Goal: Information Seeking & Learning: Find specific fact

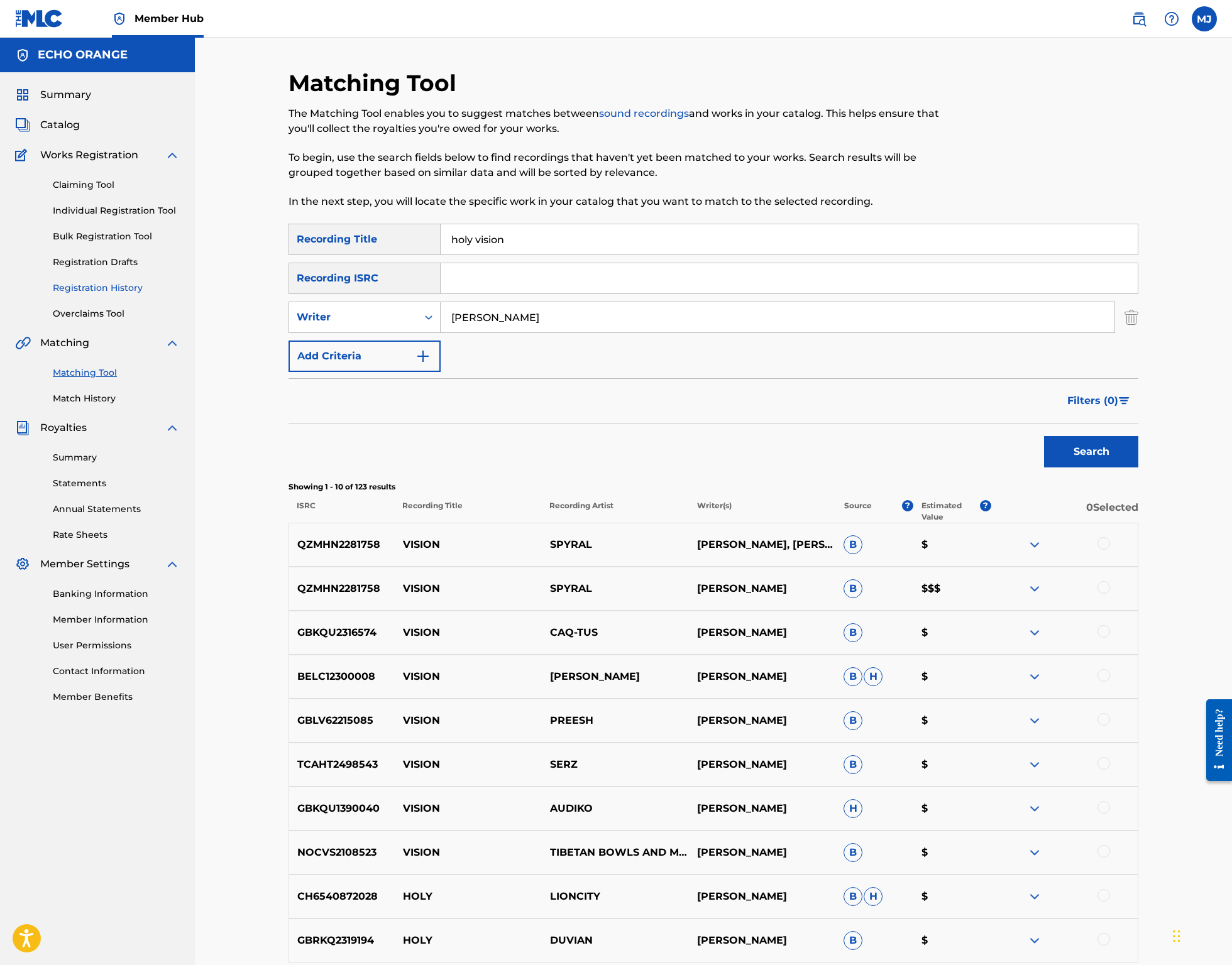
click at [119, 295] on link "Registration History" at bounding box center [116, 288] width 127 height 13
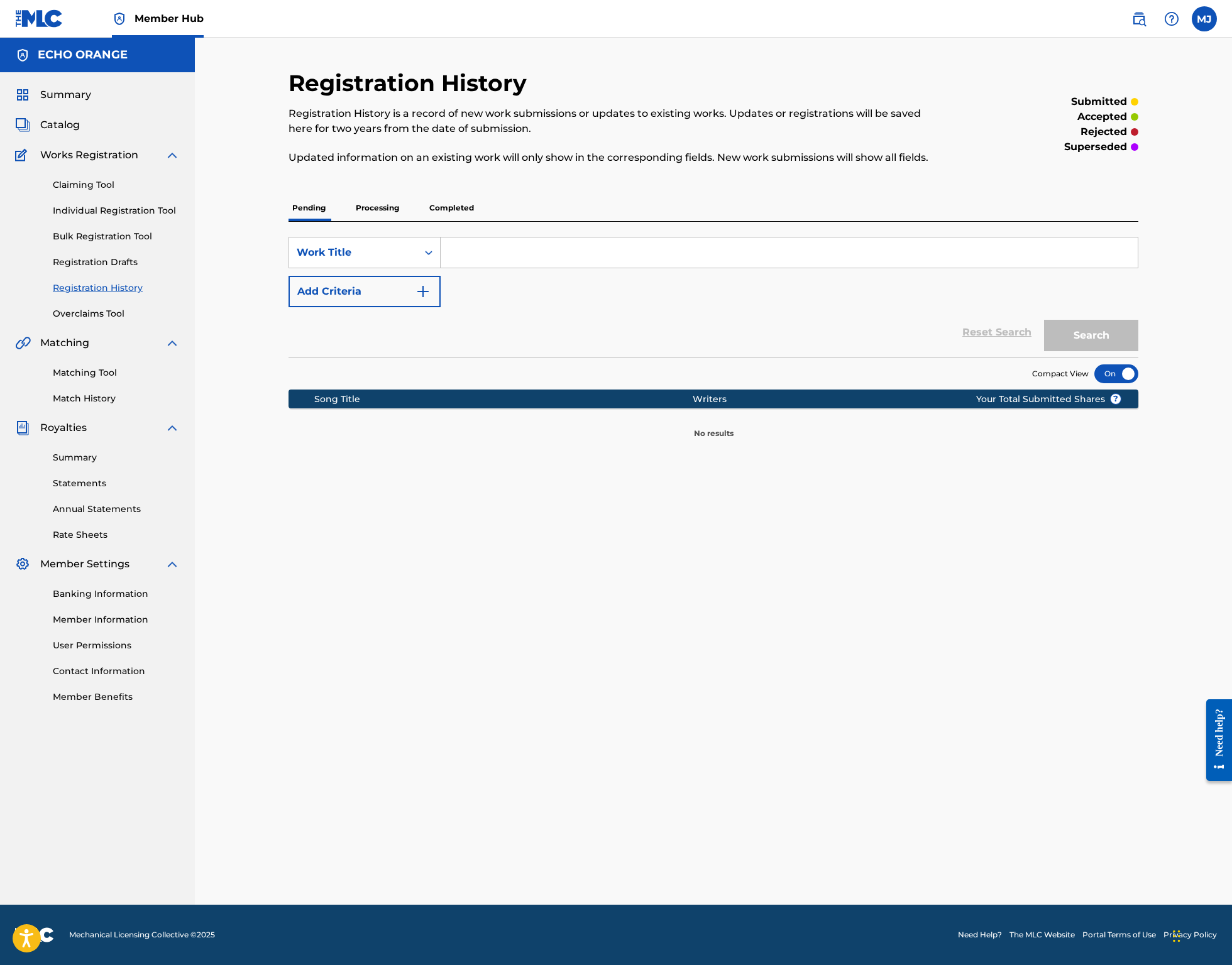
click at [83, 125] on div "Summary Catalog Works Registration Claiming Tool Individual Registration Tool B…" at bounding box center [97, 396] width 195 height 646
click at [86, 102] on span "Summary" at bounding box center [66, 95] width 51 height 15
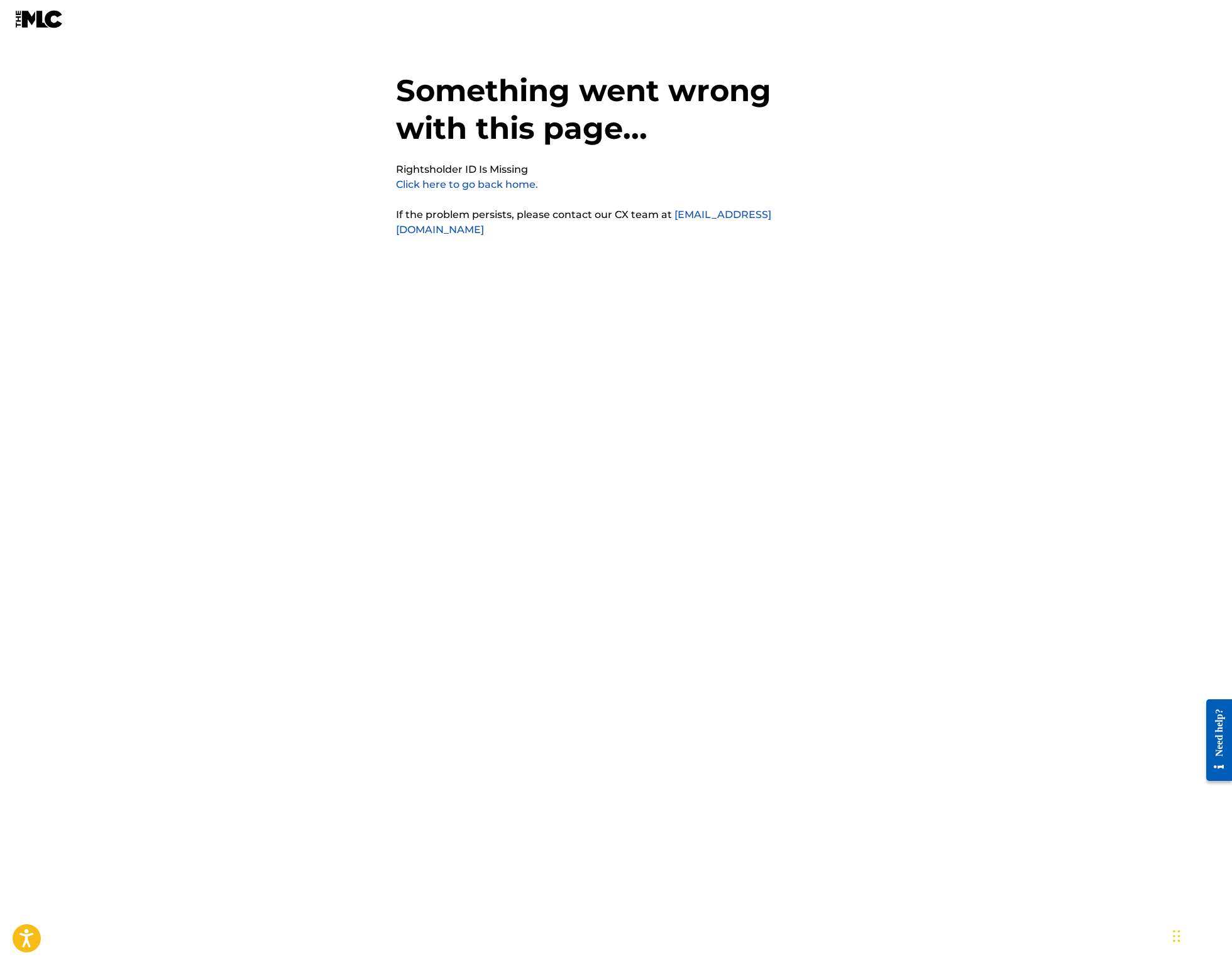
click at [436, 191] on link "Click here to go back home." at bounding box center [467, 184] width 142 height 12
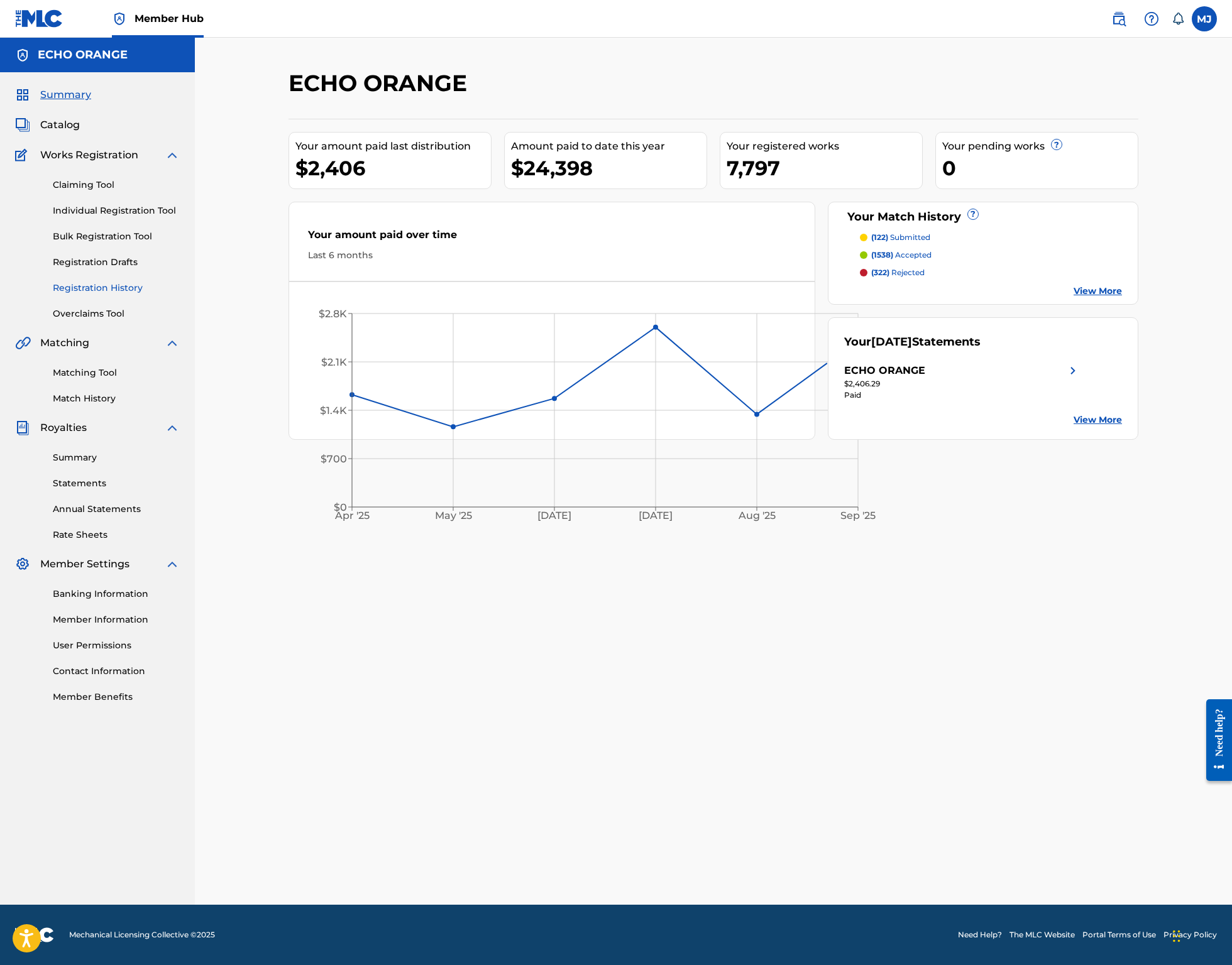
click at [130, 295] on link "Registration History" at bounding box center [116, 288] width 127 height 13
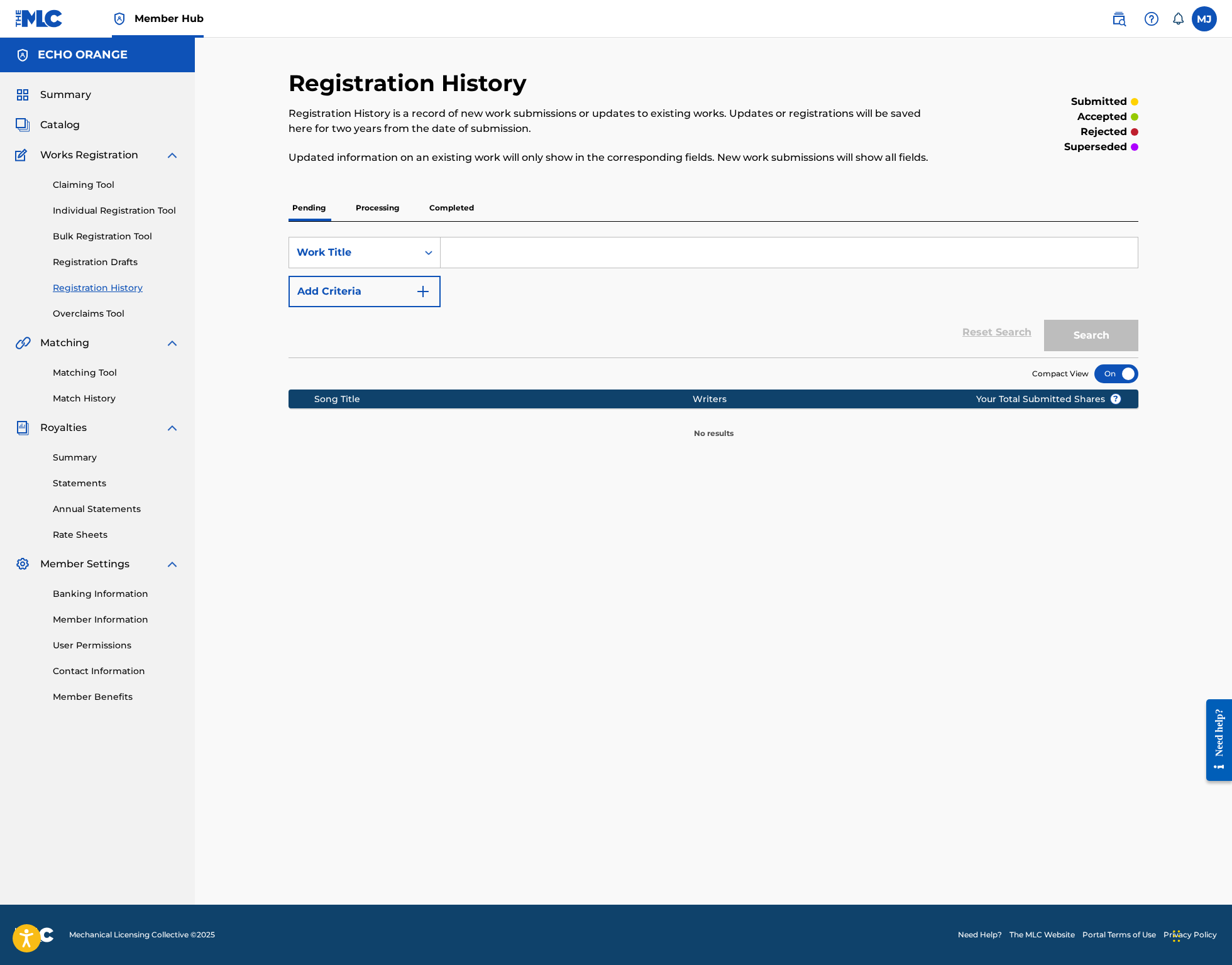
click at [353, 221] on p "Processing" at bounding box center [378, 208] width 51 height 26
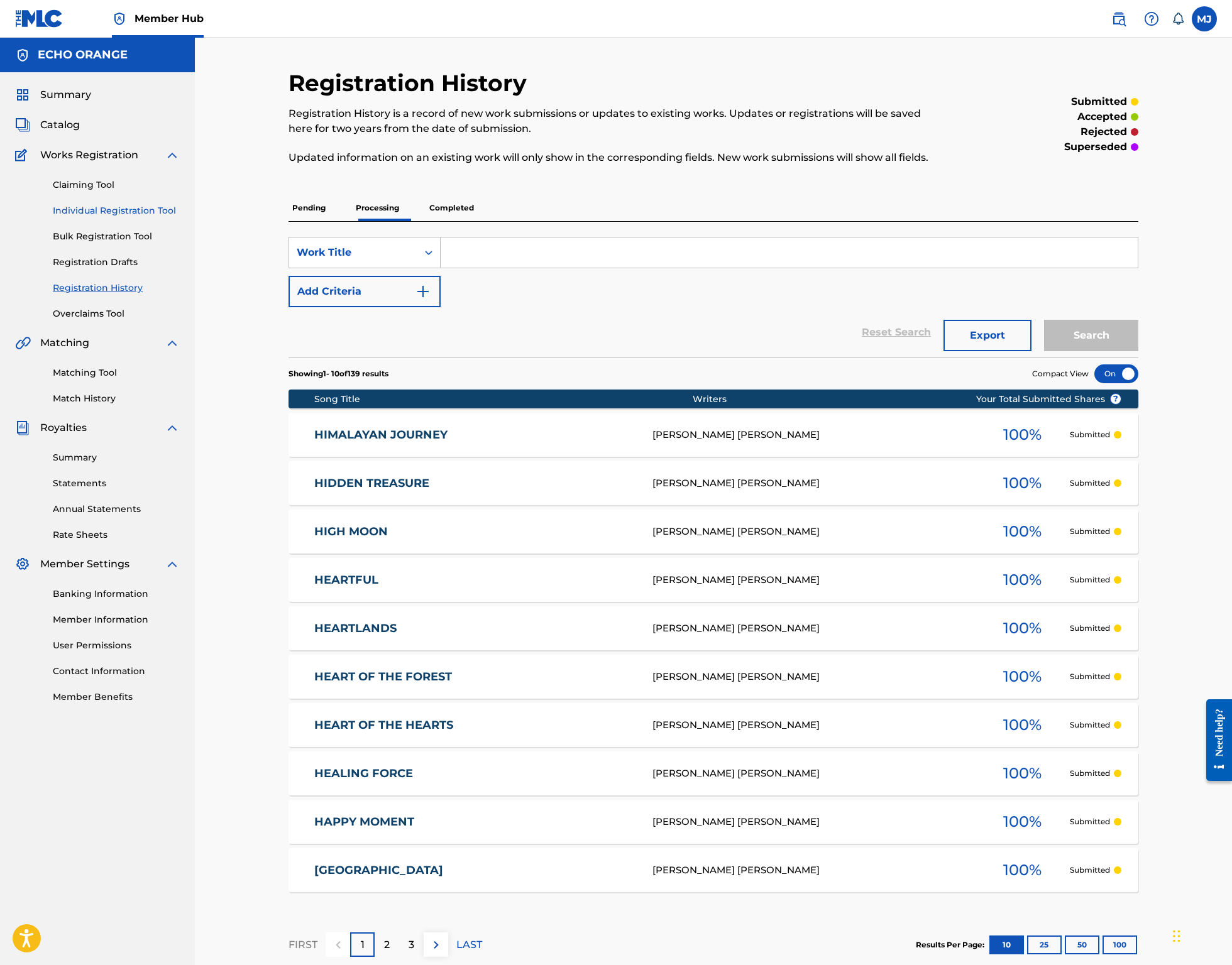
click at [93, 217] on link "Individual Registration Tool" at bounding box center [116, 211] width 127 height 13
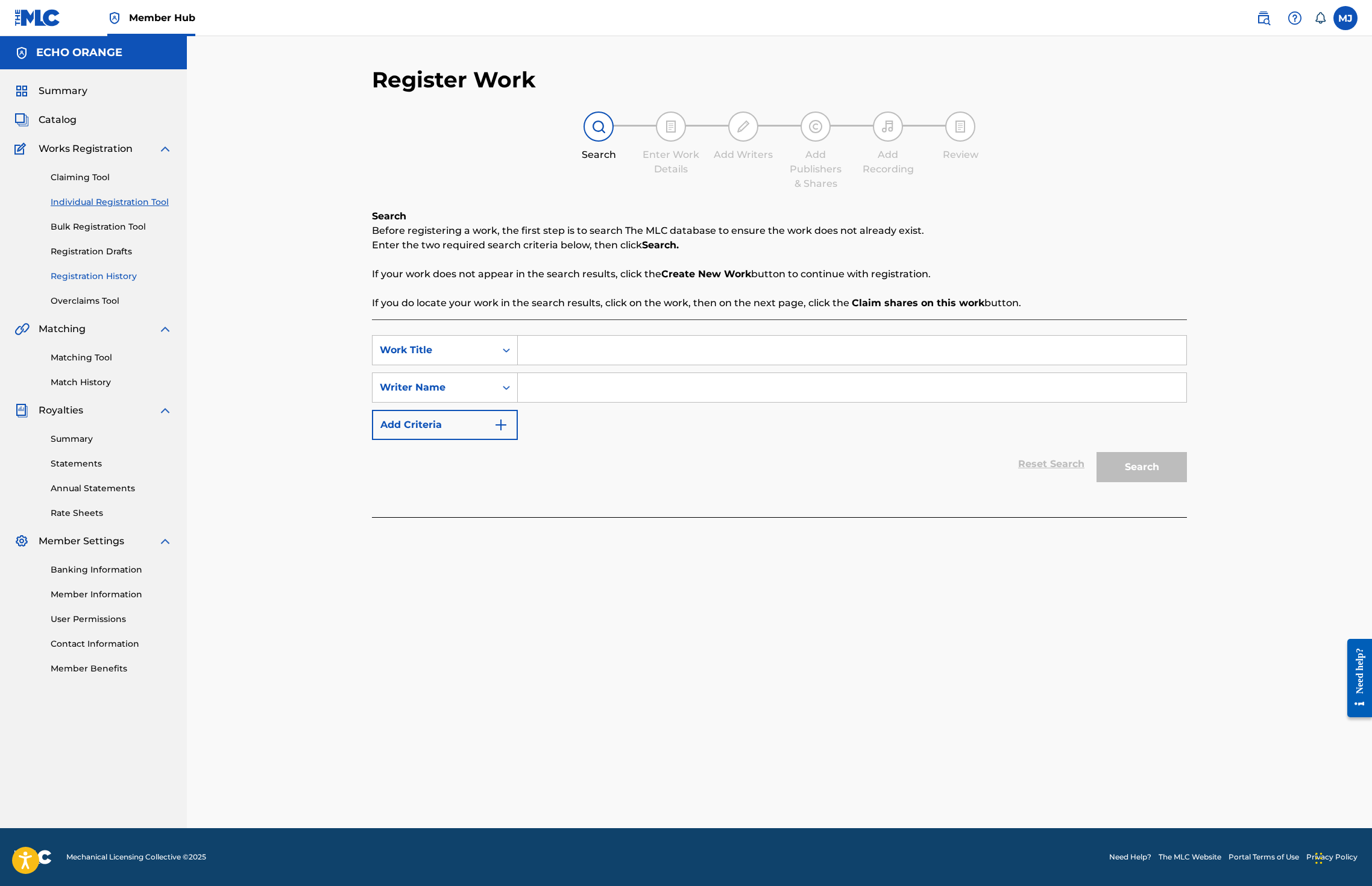
click at [106, 283] on link "Registration History" at bounding box center [111, 277] width 122 height 13
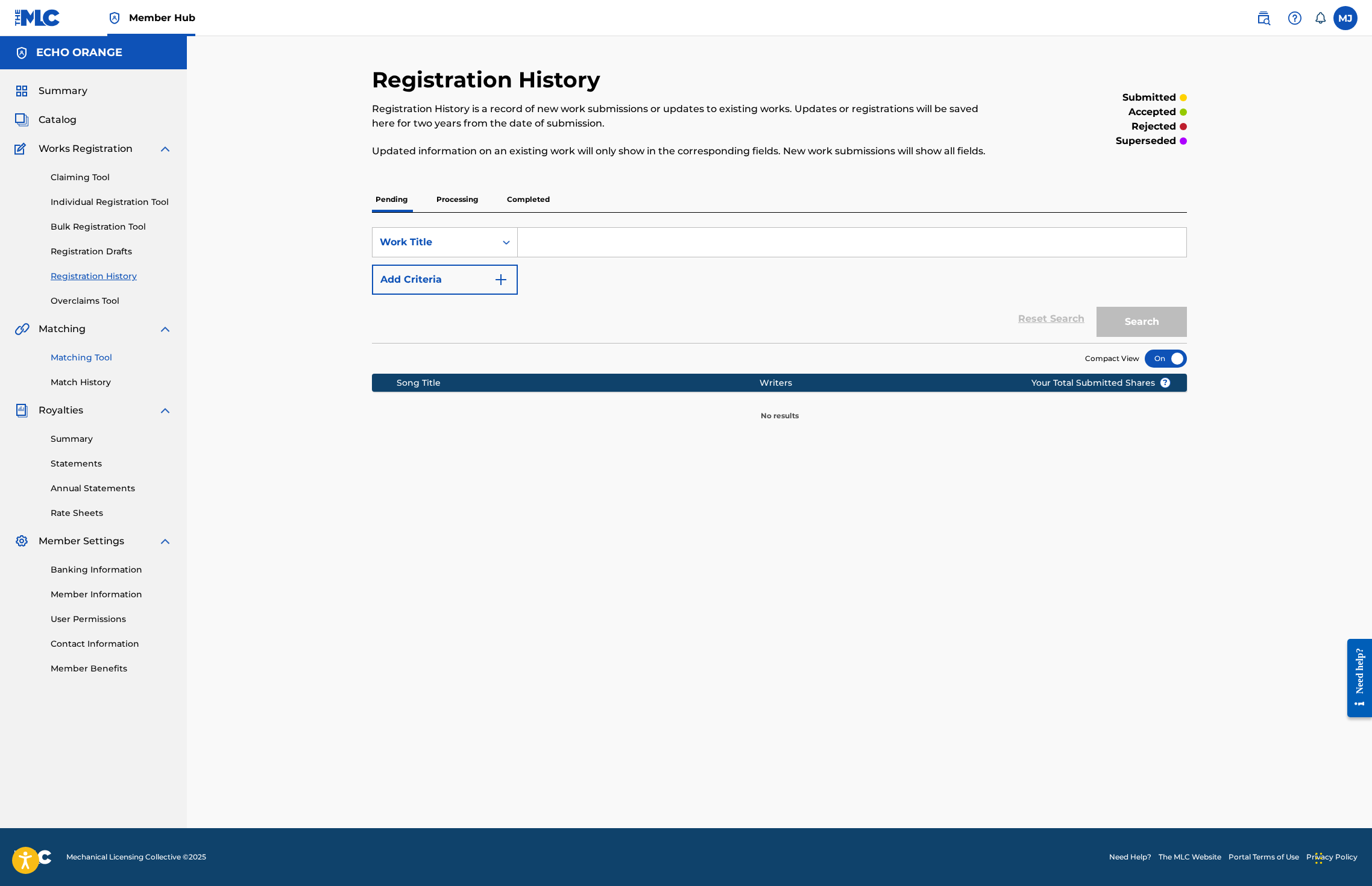
click at [99, 364] on link "Matching Tool" at bounding box center [111, 358] width 122 height 13
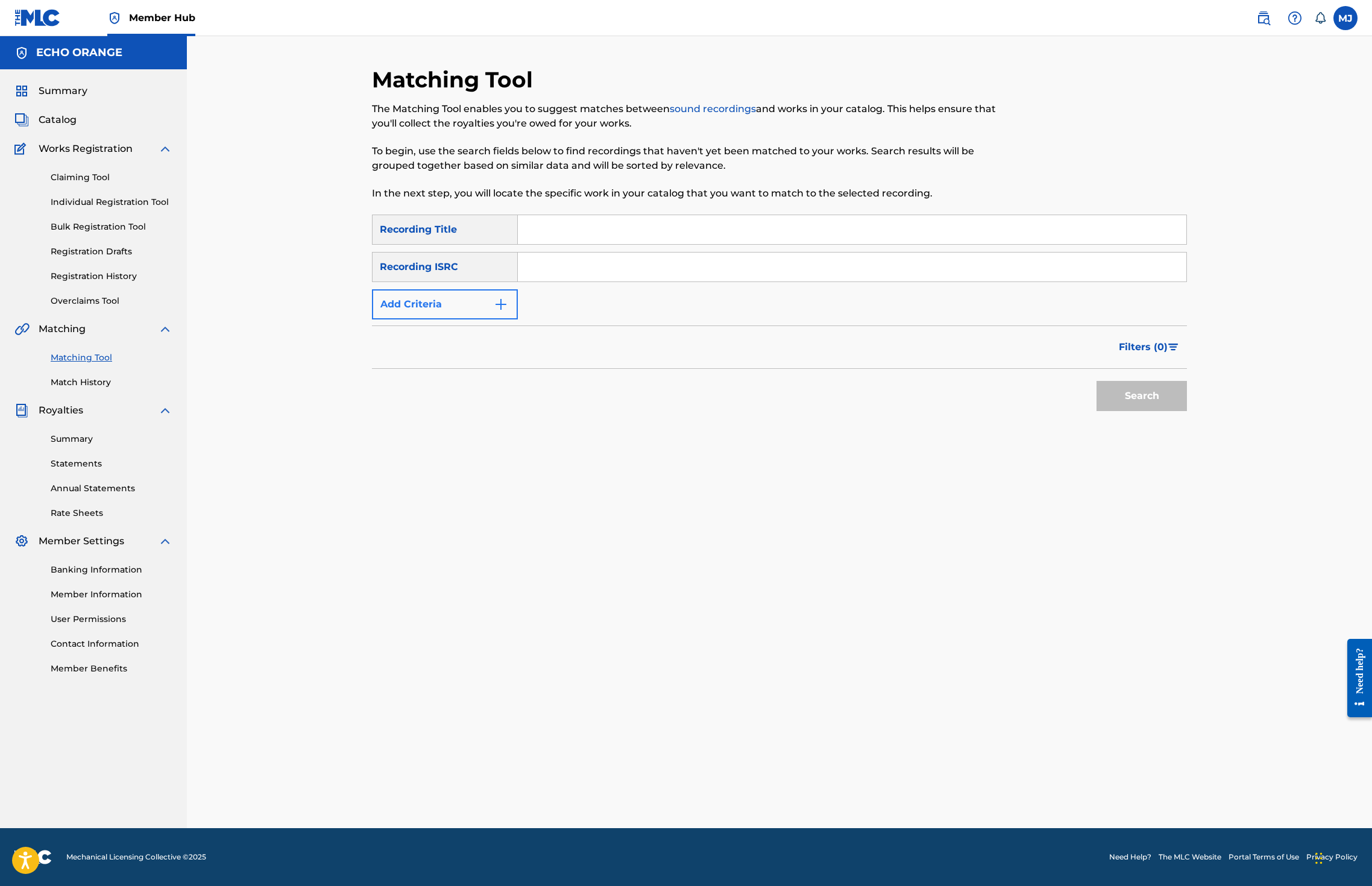
click at [418, 320] on button "Add Criteria" at bounding box center [445, 304] width 146 height 30
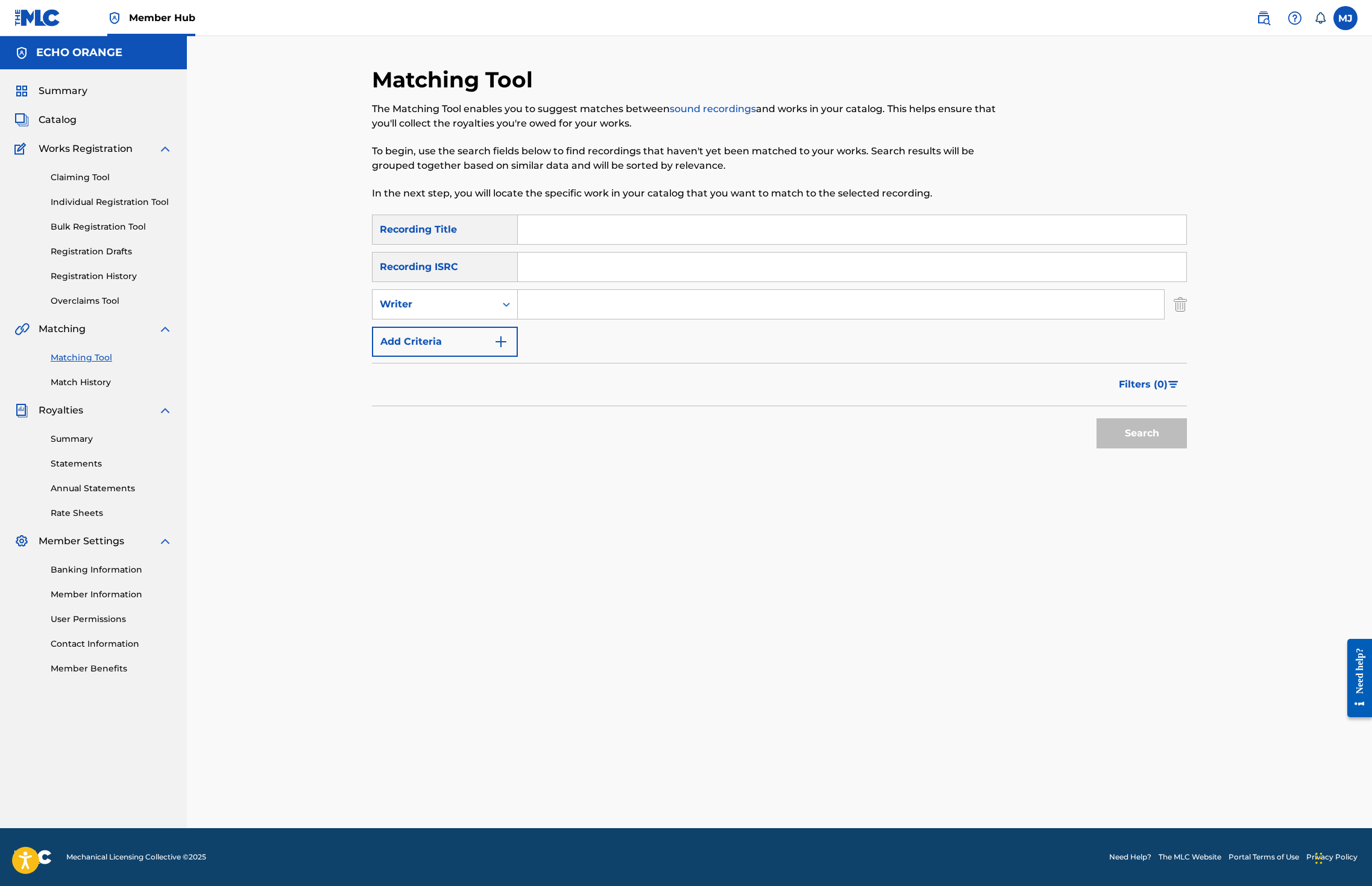
click at [518, 244] on input "Search Form" at bounding box center [852, 230] width 669 height 29
type input "girls like girls"
click at [1181, 448] on button "Search" at bounding box center [1142, 433] width 90 height 30
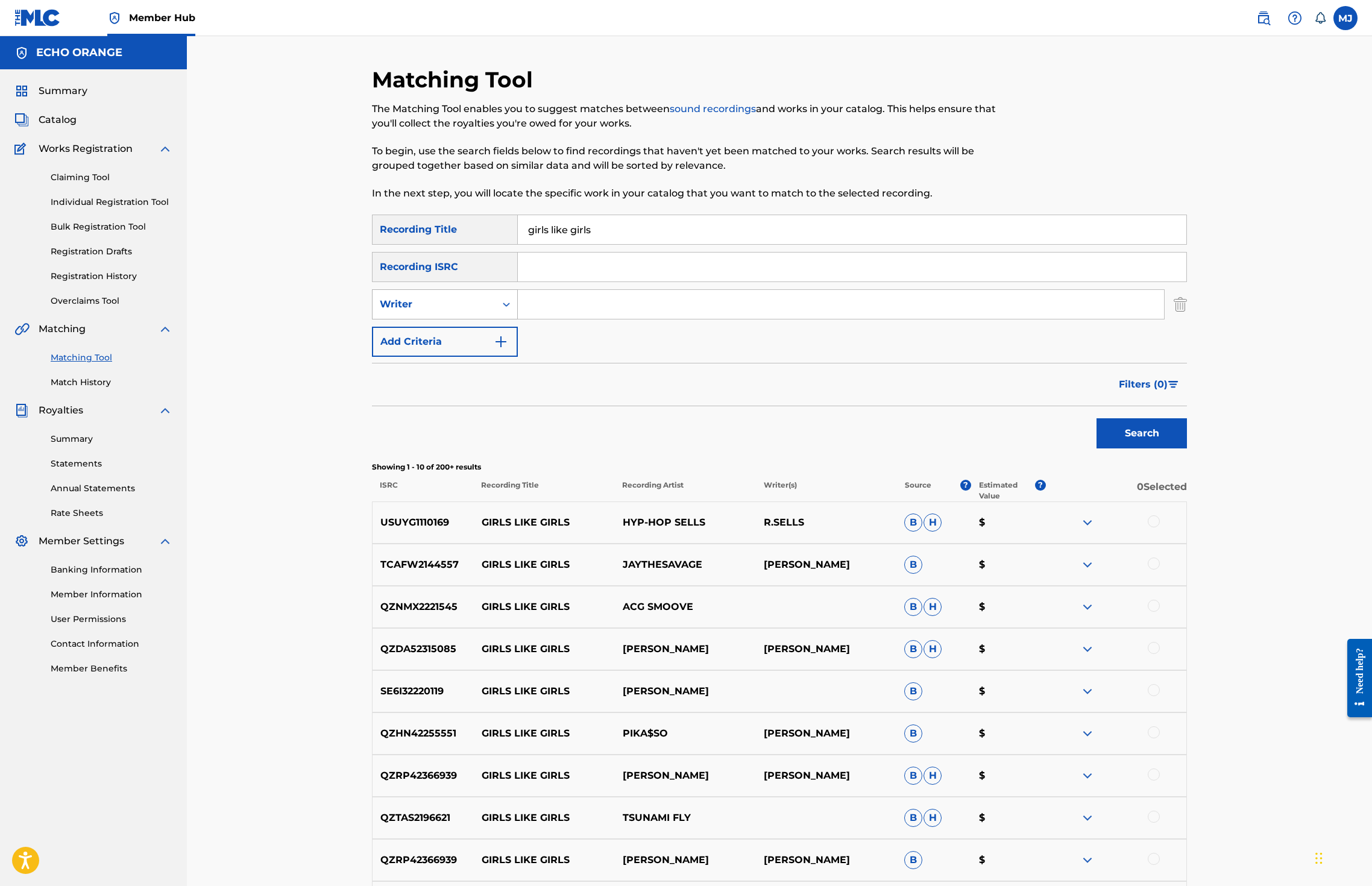
drag, startPoint x: 420, startPoint y: 352, endPoint x: 423, endPoint y: 361, distance: 9.5
click at [420, 315] on div "Writer" at bounding box center [434, 304] width 123 height 23
click at [425, 350] on div "Recording Artist" at bounding box center [445, 334] width 145 height 30
click at [596, 319] on input "Search Form" at bounding box center [841, 304] width 646 height 29
type input "sleepy hollow"
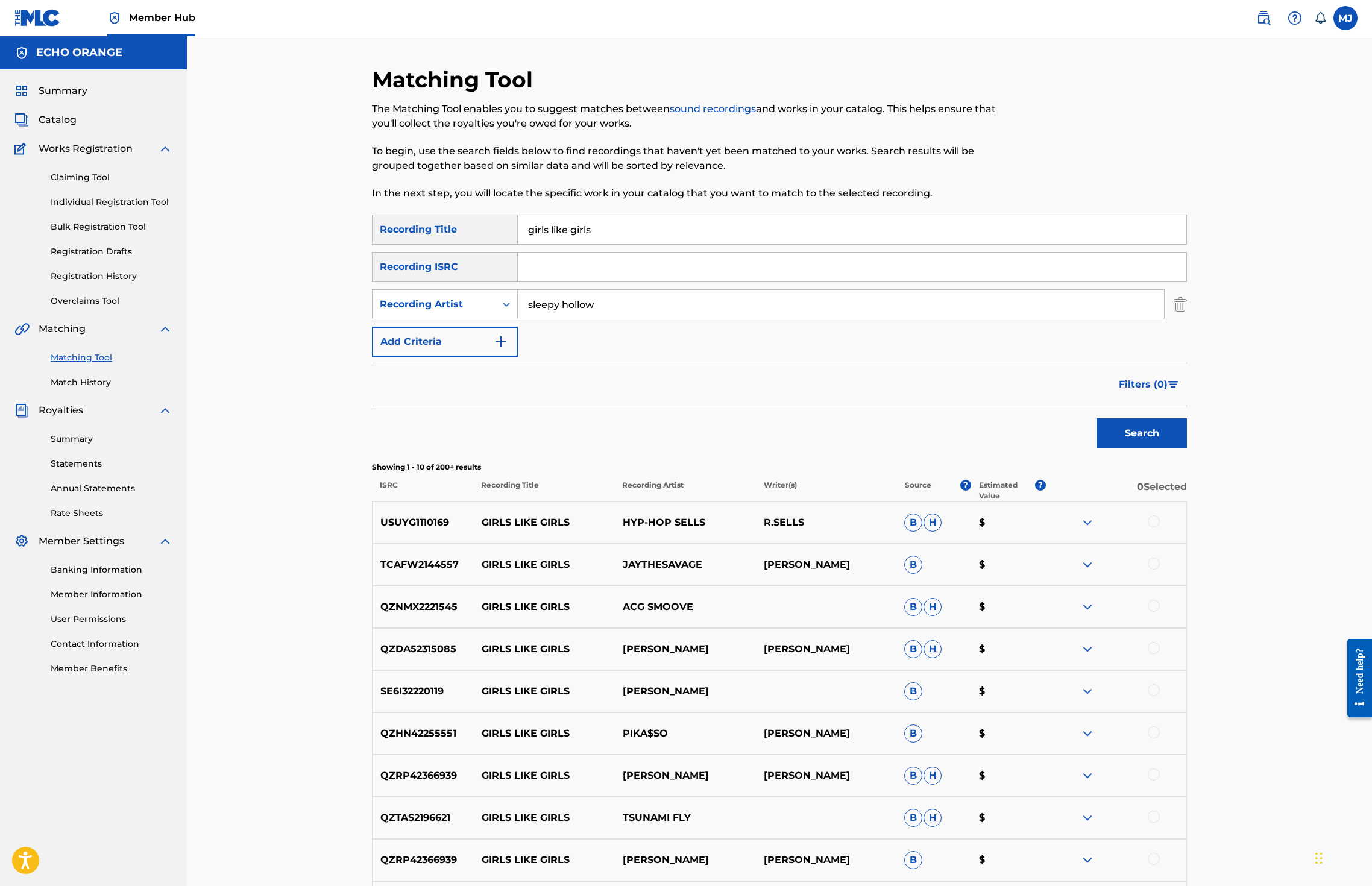
click at [1181, 448] on button "Search" at bounding box center [1142, 433] width 90 height 30
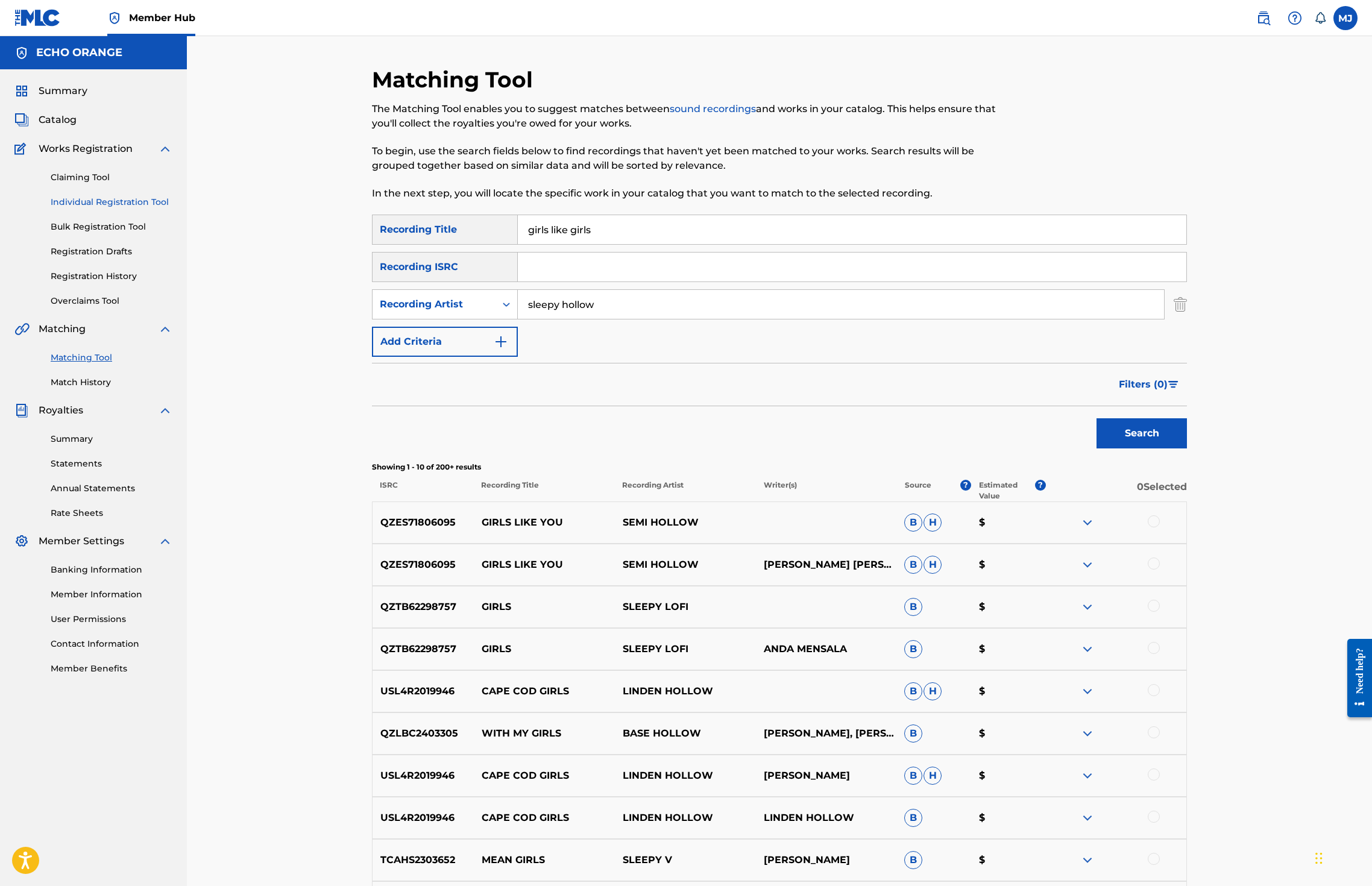
click at [128, 208] on link "Individual Registration Tool" at bounding box center [111, 202] width 122 height 13
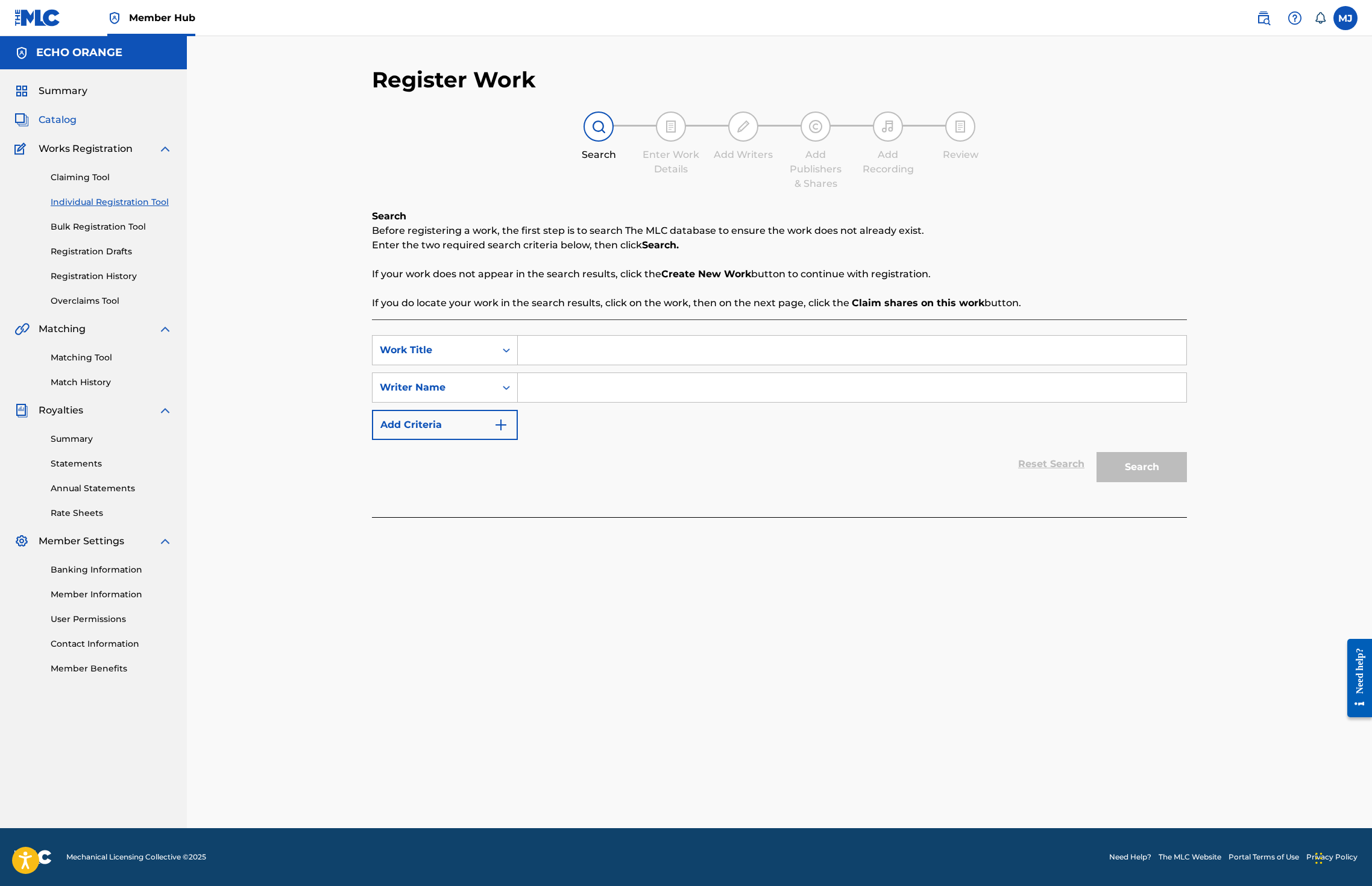
click at [66, 127] on span "Catalog" at bounding box center [58, 120] width 38 height 15
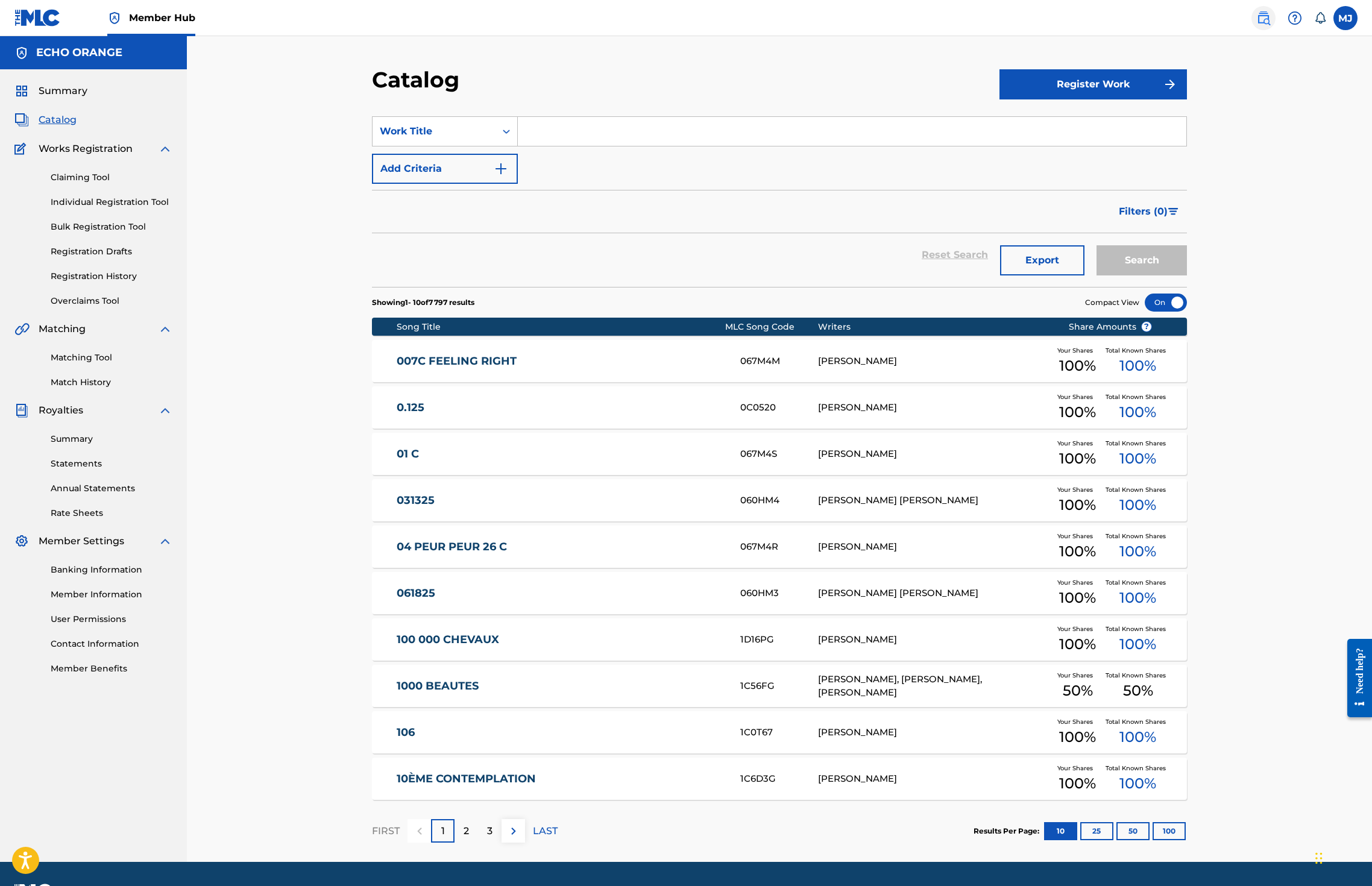
click at [1181, 25] on img at bounding box center [1263, 18] width 15 height 15
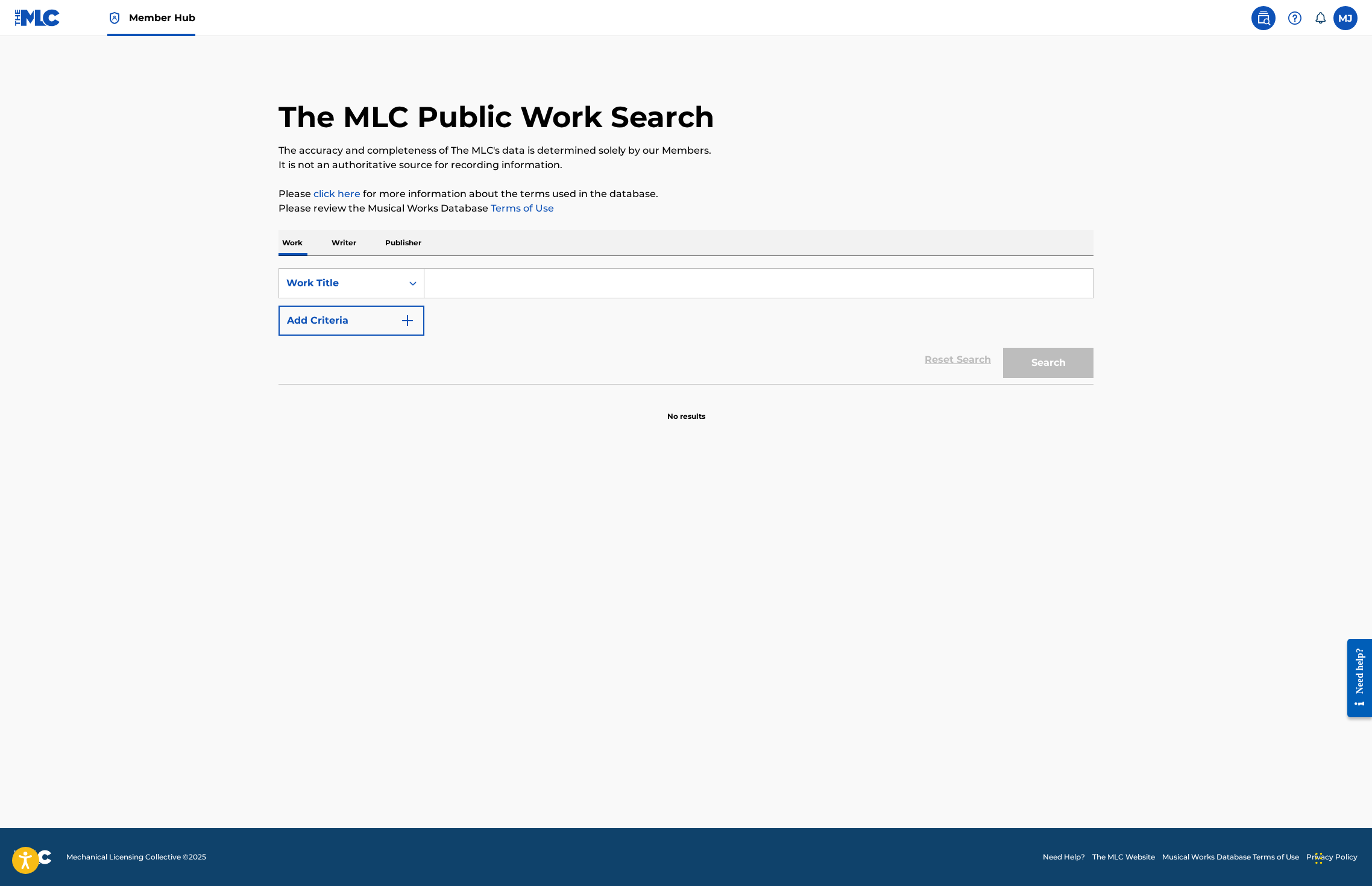
click at [328, 256] on p "Writer" at bounding box center [344, 243] width 32 height 25
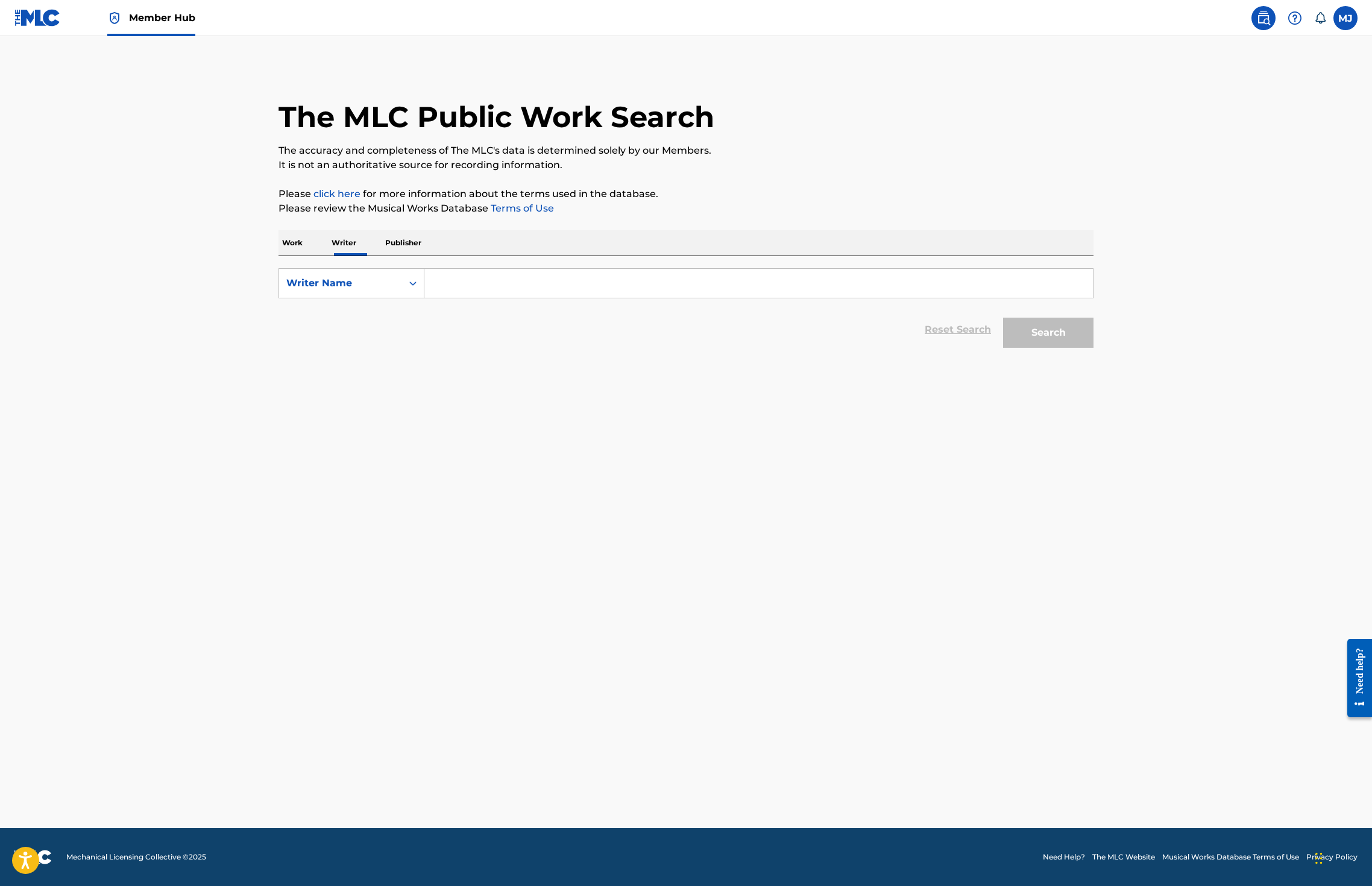
click at [425, 297] on input "Search Form" at bounding box center [759, 284] width 669 height 29
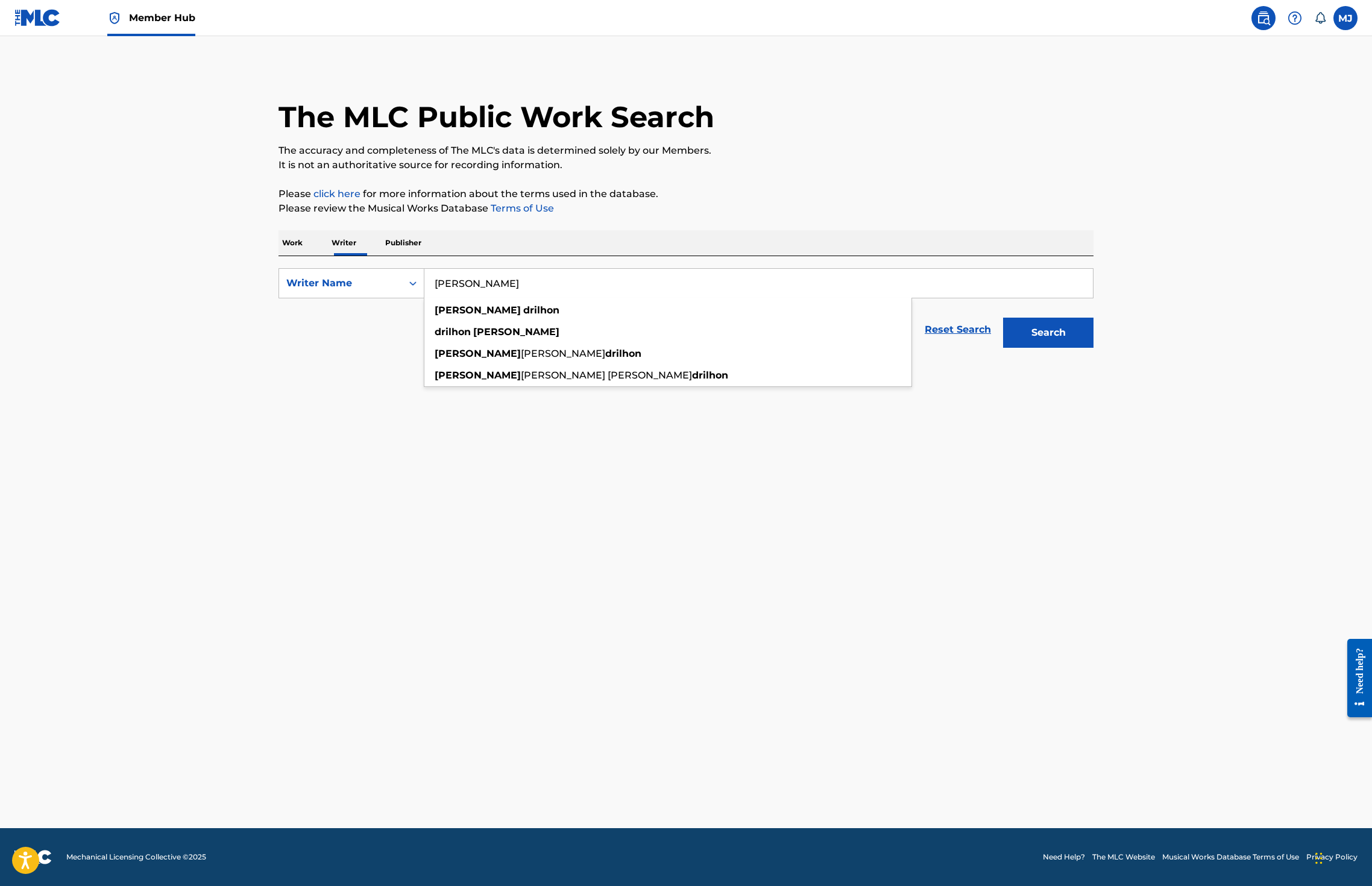
type input "paul drilhon"
click at [1093, 347] on button "Search" at bounding box center [1048, 332] width 90 height 30
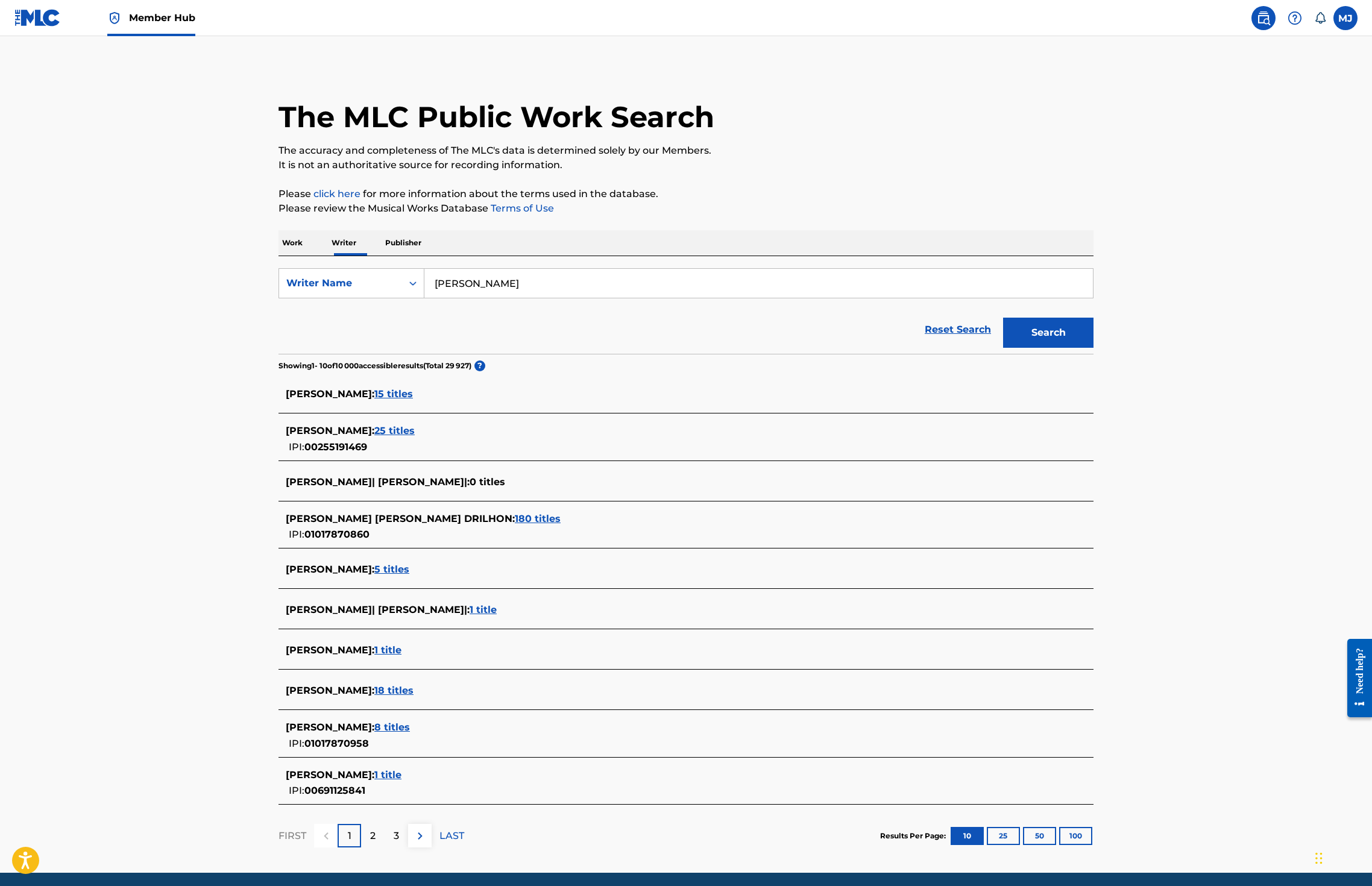
click at [515, 525] on span "180 titles" at bounding box center [538, 518] width 46 height 11
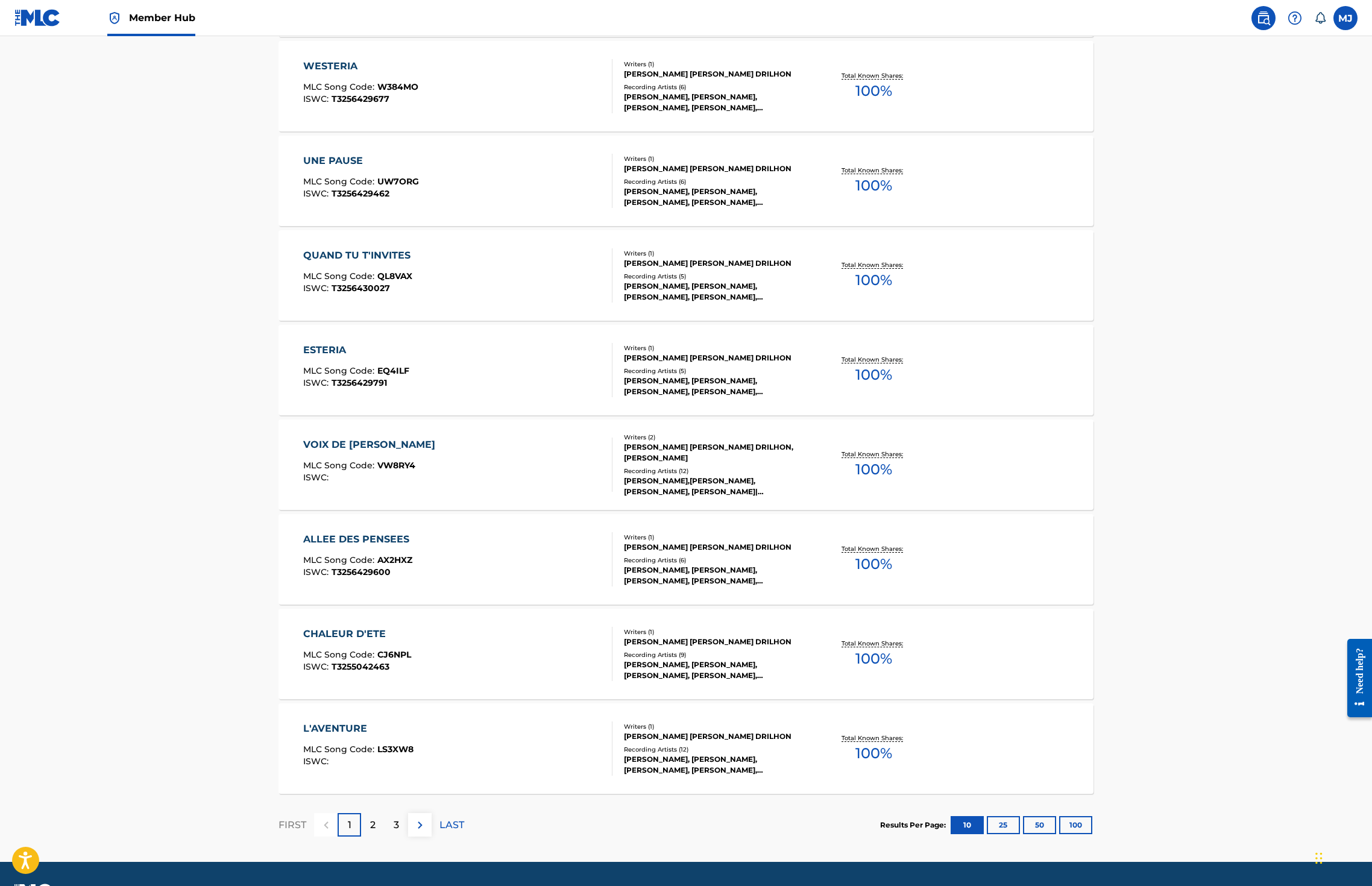
scroll to position [639, 0]
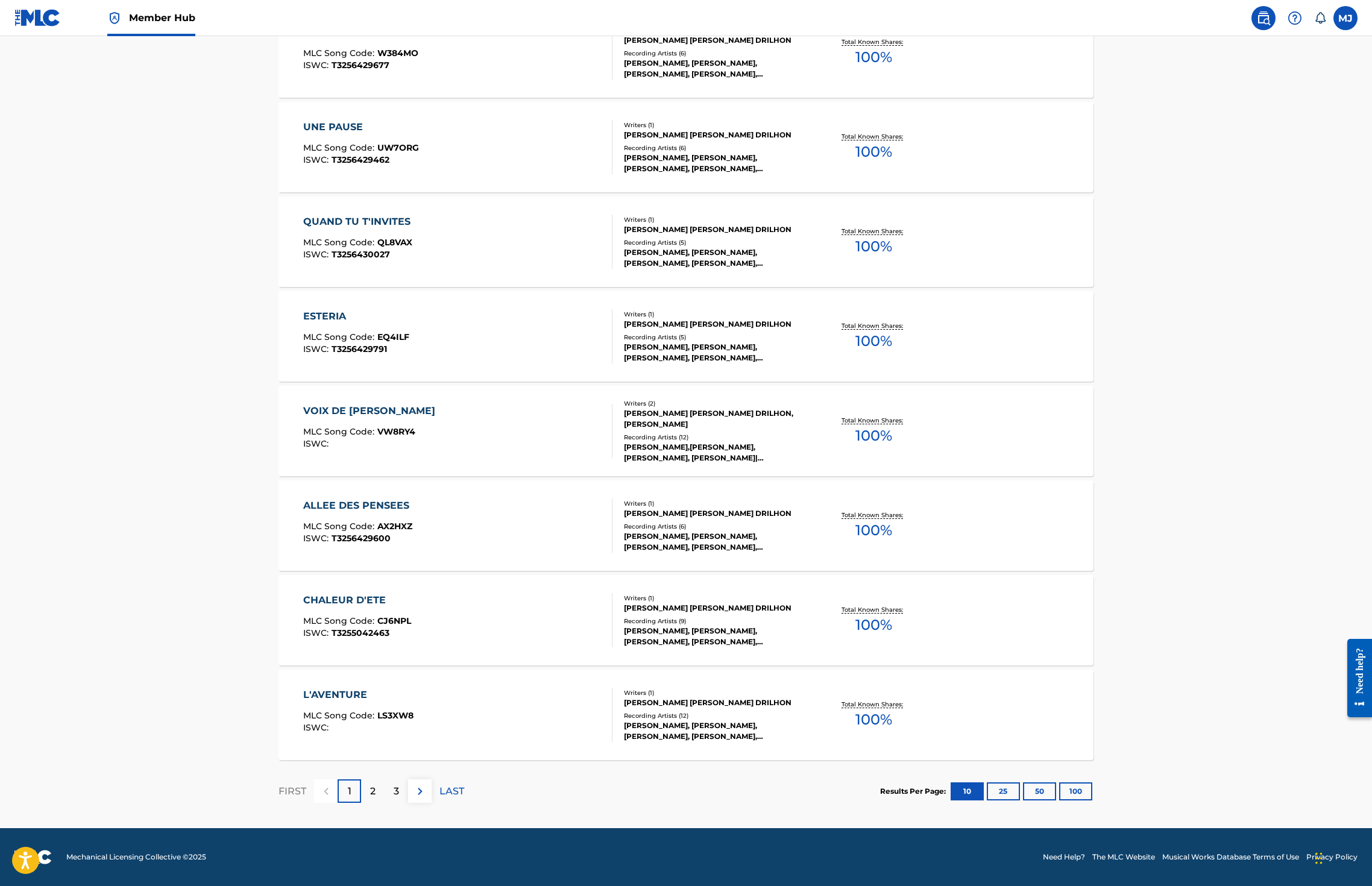
click at [303, 600] on div "CHALEUR D'ETE" at bounding box center [357, 600] width 108 height 15
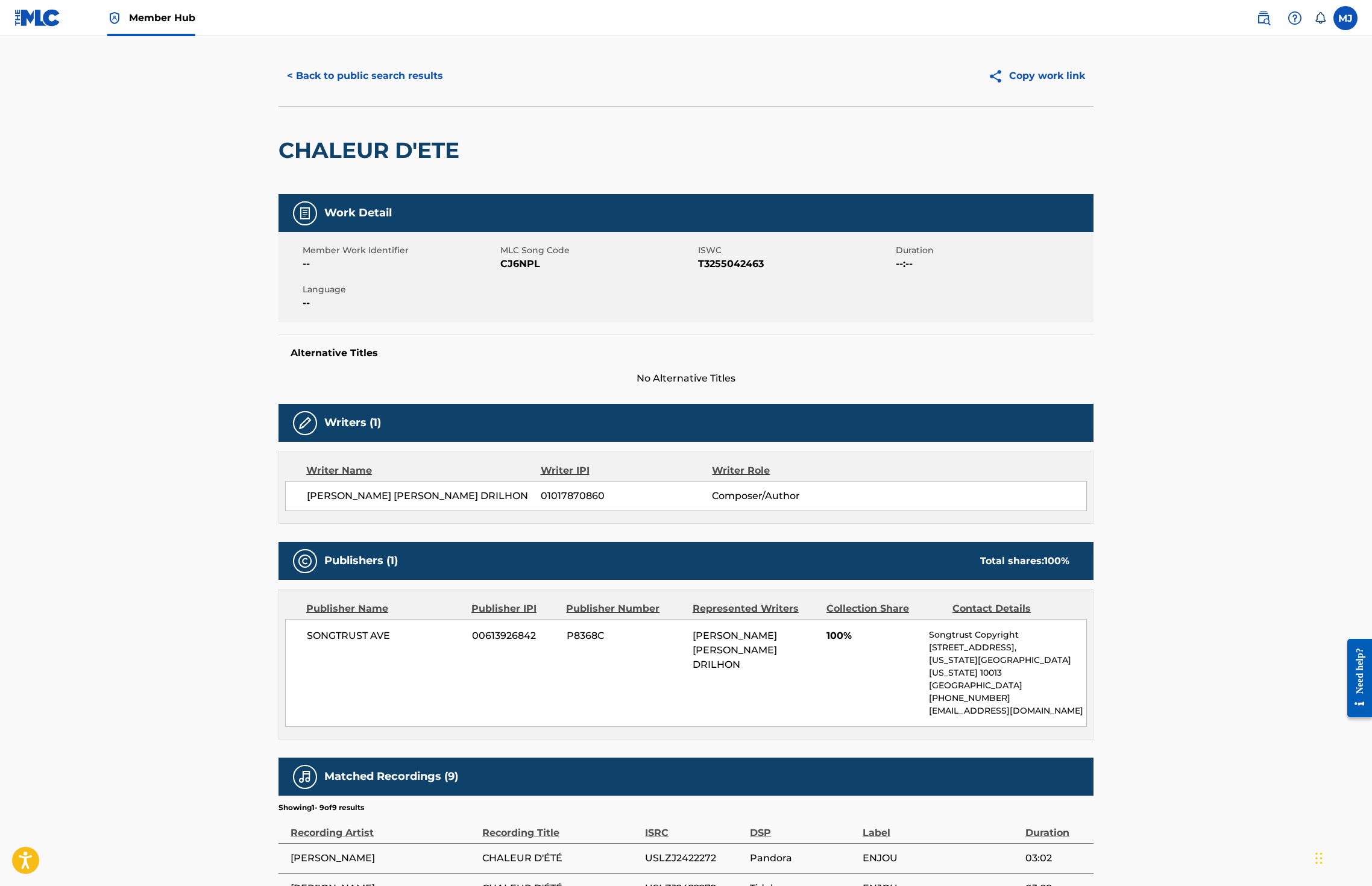
scroll to position [41, 0]
